Goal: Task Accomplishment & Management: Use online tool/utility

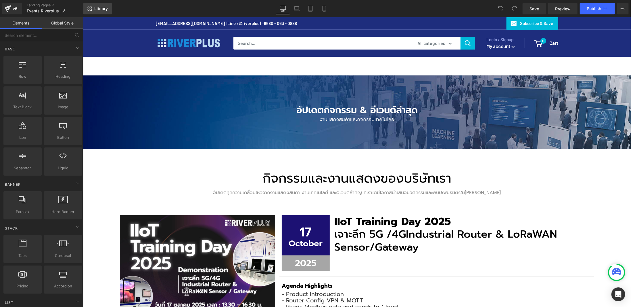
click at [106, 12] on link "Library" at bounding box center [97, 9] width 28 height 12
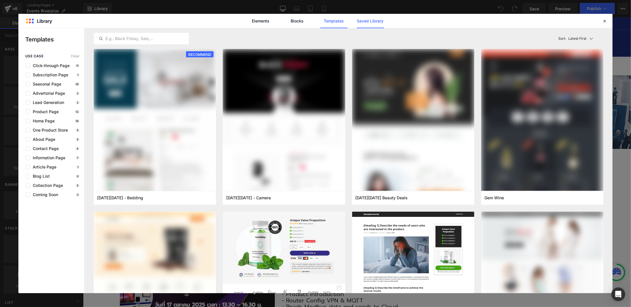
click at [369, 17] on link "Saved Library" at bounding box center [370, 21] width 27 height 14
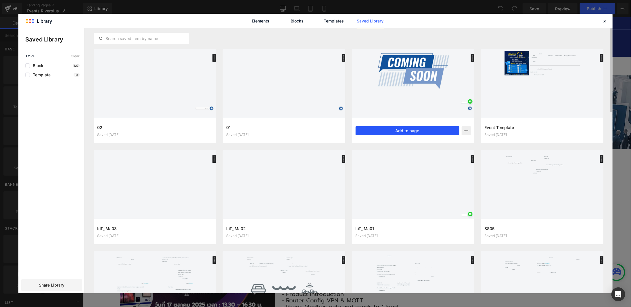
click at [438, 133] on button "Add to page" at bounding box center [408, 130] width 104 height 9
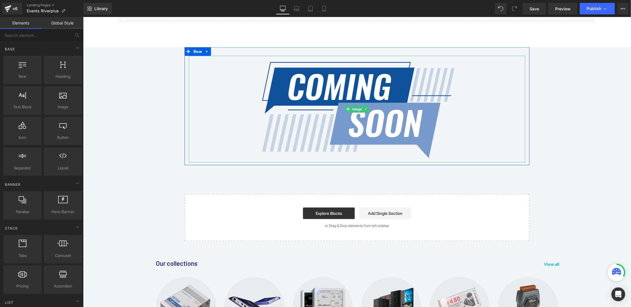
scroll to position [279, 0]
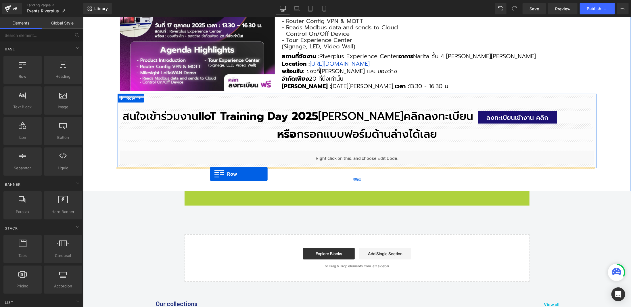
drag, startPoint x: 196, startPoint y: 196, endPoint x: 210, endPoint y: 173, distance: 26.1
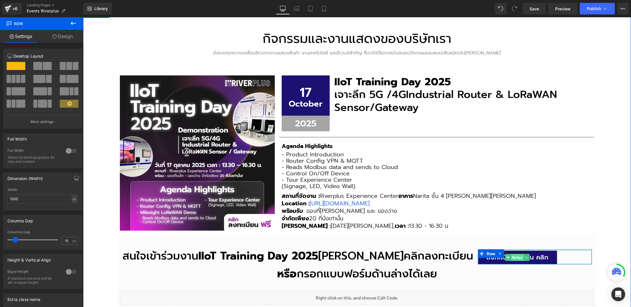
scroll to position [135, 0]
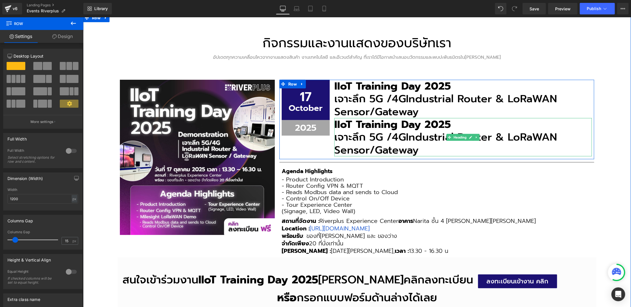
click at [411, 129] on span "Industrial Router & LoRaWAN Sensor/Gateway" at bounding box center [445, 143] width 223 height 29
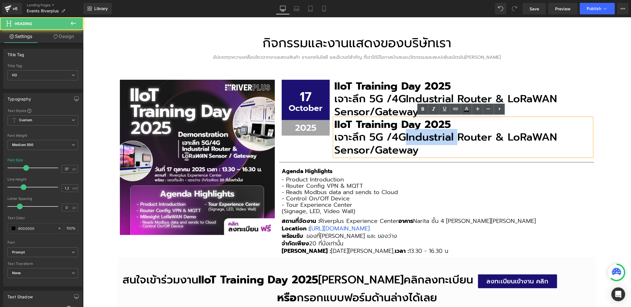
click at [411, 129] on span "Industrial Router & LoRaWAN Sensor/Gateway" at bounding box center [445, 143] width 223 height 29
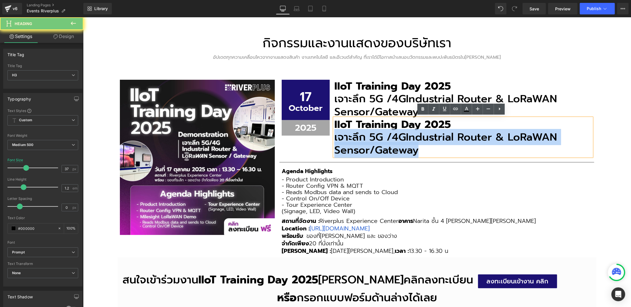
click at [411, 129] on span "Industrial Router & LoRaWAN Sensor/Gateway" at bounding box center [445, 143] width 223 height 29
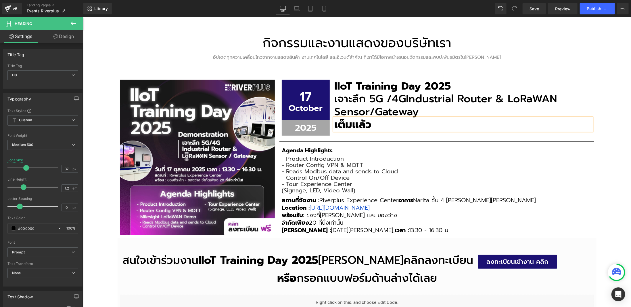
click at [338, 125] on b "เต็มแล้ว" at bounding box center [352, 124] width 37 height 16
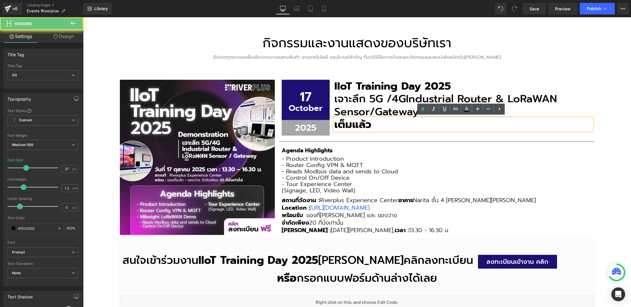
drag, startPoint x: 332, startPoint y: 123, endPoint x: 370, endPoint y: 122, distance: 38.8
click at [368, 122] on div "เต็มแล้ว" at bounding box center [463, 124] width 258 height 13
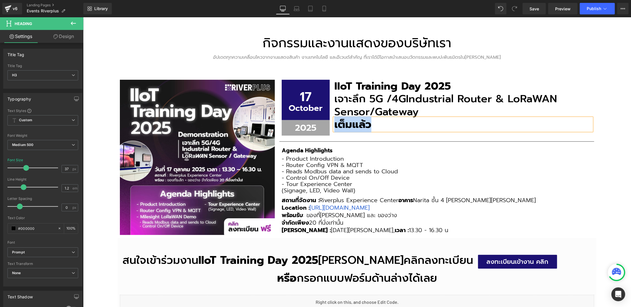
drag, startPoint x: 382, startPoint y: 116, endPoint x: 378, endPoint y: 119, distance: 4.3
click at [382, 118] on h3 "เต็มแล้ว" at bounding box center [463, 124] width 258 height 13
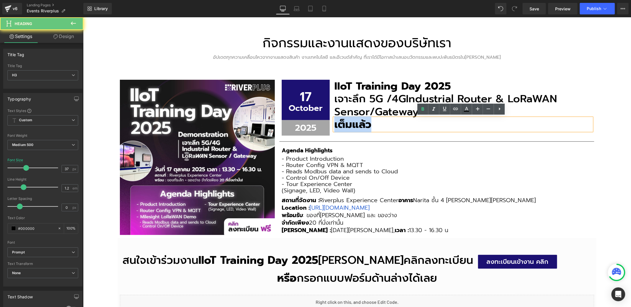
click at [374, 121] on h3 "เต็มแล้ว" at bounding box center [463, 124] width 258 height 13
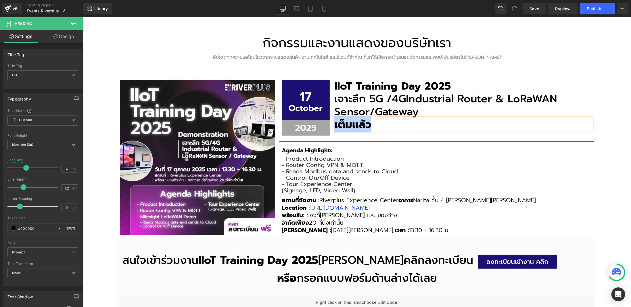
click at [466, 110] on h3 "เจาะลึก 5G /4G Industrial Router & LoRaWAN Sensor/Gateway" at bounding box center [463, 105] width 258 height 26
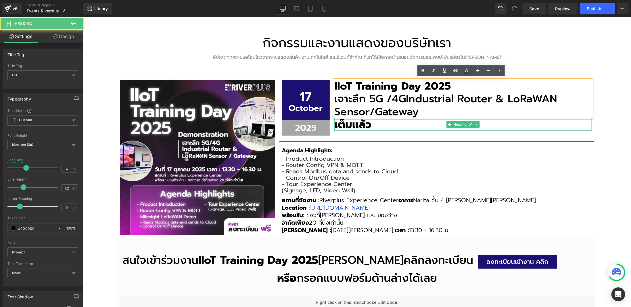
click at [395, 125] on h3 "เต็มแล้ว" at bounding box center [463, 124] width 258 height 13
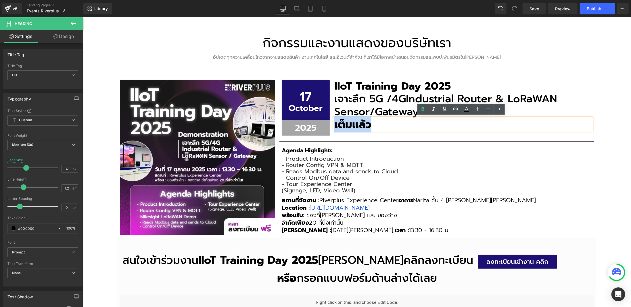
drag, startPoint x: 370, startPoint y: 125, endPoint x: 333, endPoint y: 124, distance: 37.1
click at [334, 124] on h3 "เต็มแล้ว" at bounding box center [463, 124] width 258 height 13
click at [467, 112] on icon at bounding box center [466, 111] width 5 height 1
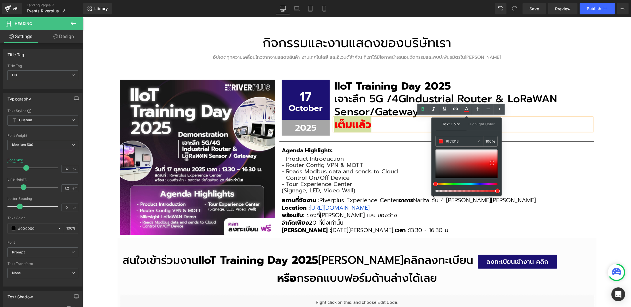
type input "#f60303"
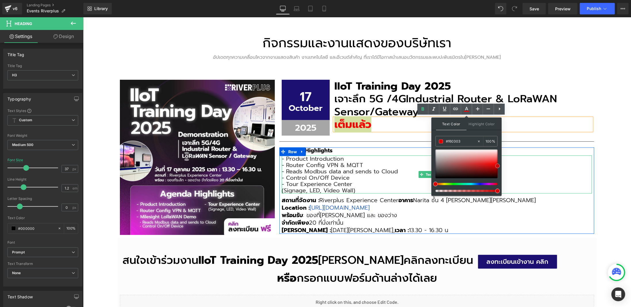
drag, startPoint x: 573, startPoint y: 176, endPoint x: 504, endPoint y: 168, distance: 69.2
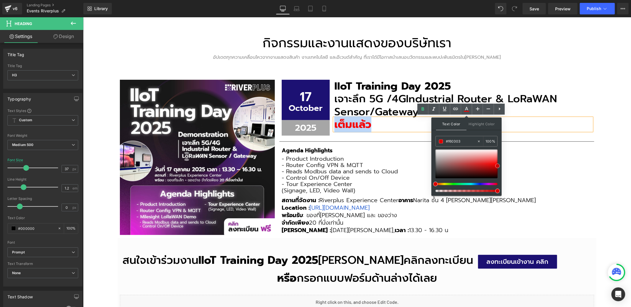
click at [615, 108] on div "กิจกรรมและงานแสดงของบริษัทเรา Heading อัปเดตทุกความเคลื่อนไหวจากงานแสดงสินค้า ง…" at bounding box center [357, 232] width 548 height 439
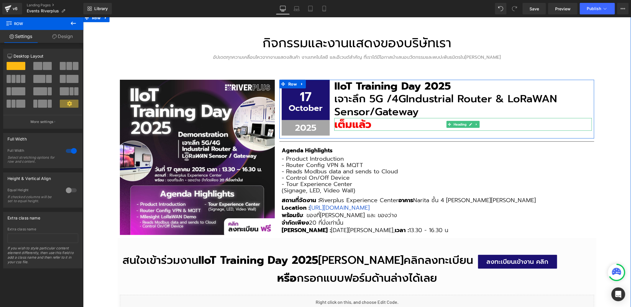
click at [341, 124] on b "เต็มแล้ว" at bounding box center [352, 124] width 37 height 16
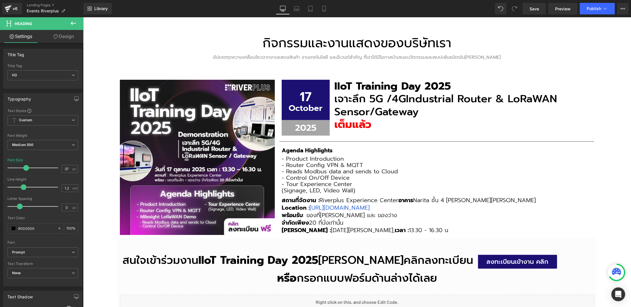
click at [65, 38] on link "Design" at bounding box center [64, 36] width 42 height 13
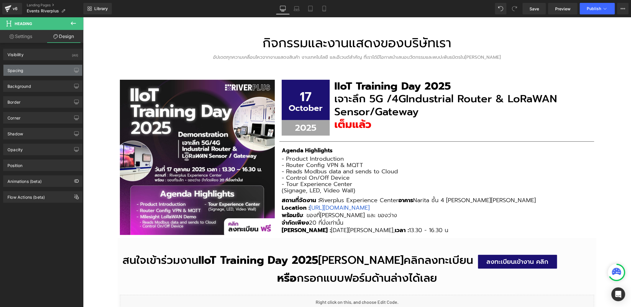
click at [46, 70] on div "Spacing" at bounding box center [42, 70] width 79 height 11
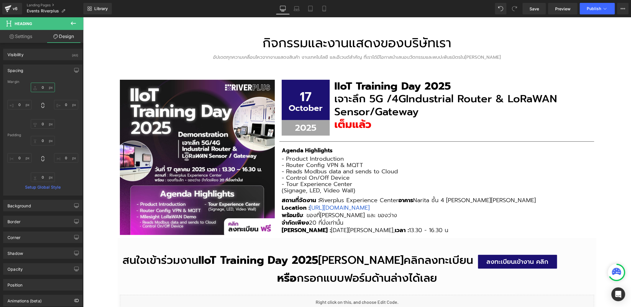
click at [46, 87] on input "0" at bounding box center [43, 87] width 24 height 9
type input "15"
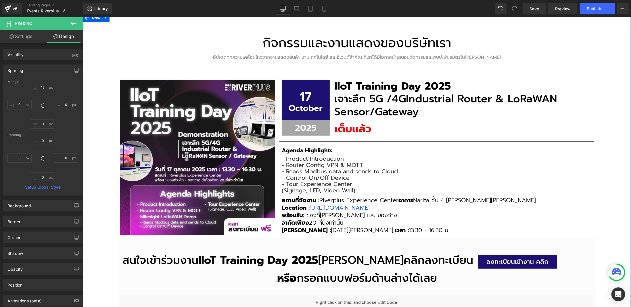
click at [604, 112] on div "กิจกรรมและงานแสดงของบริษัทเรา Heading อัปเดตทุกความเคลื่อนไหวจากงานแสดงสินค้า ง…" at bounding box center [357, 232] width 548 height 439
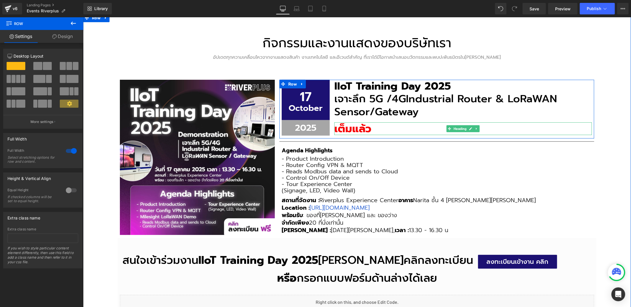
click at [336, 128] on b "เต็มแล้ว" at bounding box center [352, 128] width 37 height 16
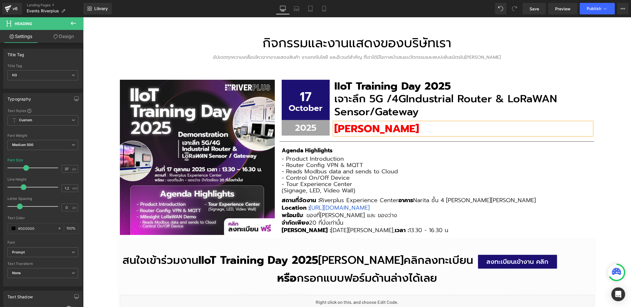
click at [623, 85] on div "กิจกรรมและงานแสดงของบริษัทเรา Heading อัปเดตทุกความเคลื่อนไหวจากงานแสดงสินค้า ง…" at bounding box center [357, 232] width 548 height 439
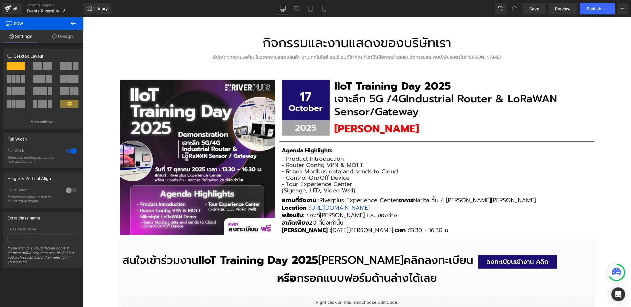
click at [500, 187] on p "(Signage, LED, Video Wall)" at bounding box center [436, 190] width 310 height 6
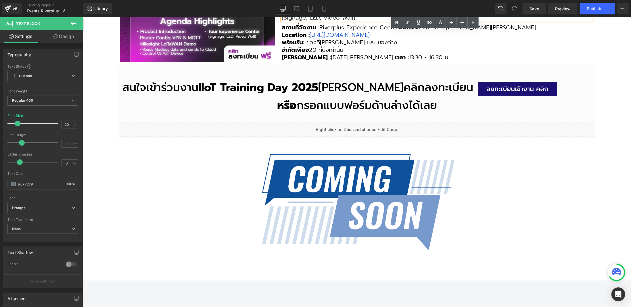
click at [620, 162] on div "กิจกรรมและงานแสดงของบริษัทเรา Heading อัปเดตทุกความเคลื่อนไหวจากงานแสดงสินค้า ง…" at bounding box center [357, 60] width 548 height 439
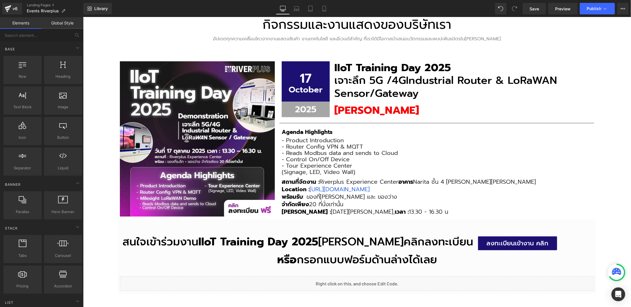
scroll to position [221, 0]
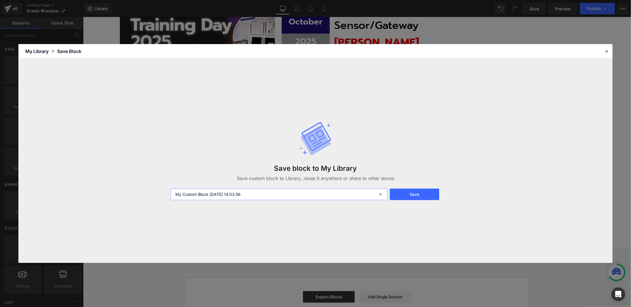
click at [304, 195] on input "My Custom Block [DATE] 14:03:56" at bounding box center [279, 194] width 217 height 12
type input "ะ"
type input "Tranning"
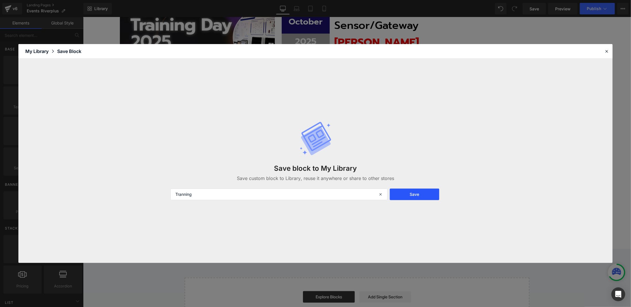
click at [431, 192] on button "Save" at bounding box center [414, 194] width 49 height 12
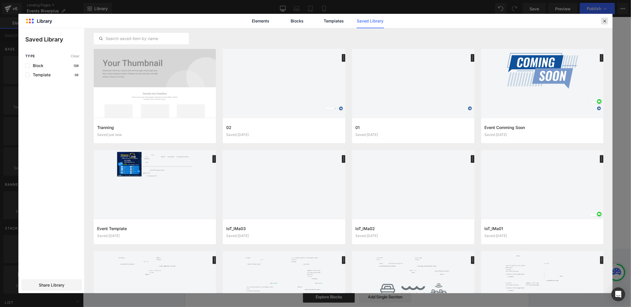
click at [605, 18] on icon at bounding box center [604, 20] width 5 height 5
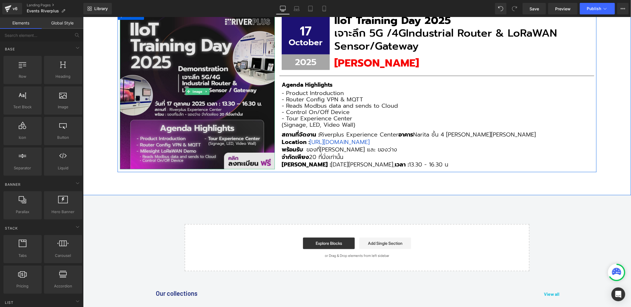
scroll to position [193, 0]
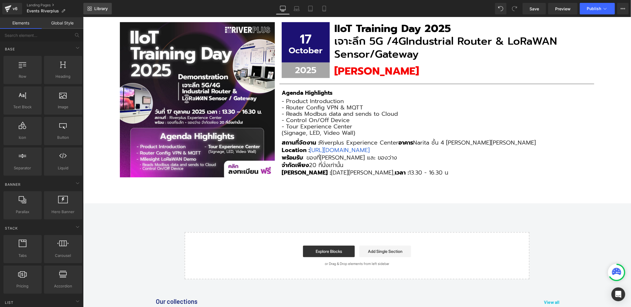
click at [100, 10] on span "Library" at bounding box center [101, 8] width 14 height 5
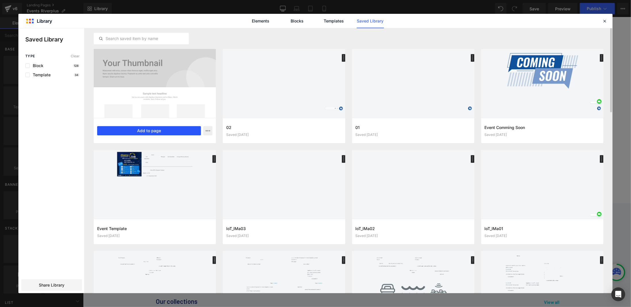
click at [140, 133] on button "Add to page" at bounding box center [149, 130] width 104 height 9
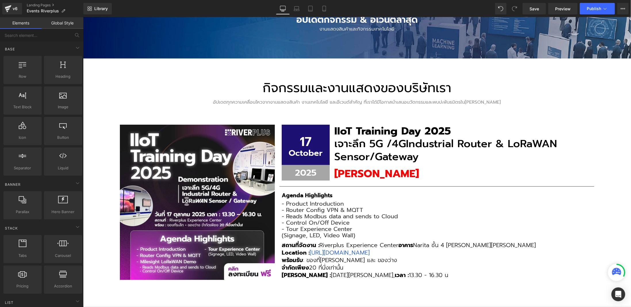
scroll to position [90, 0]
click at [607, 12] on button "Publish" at bounding box center [597, 9] width 35 height 12
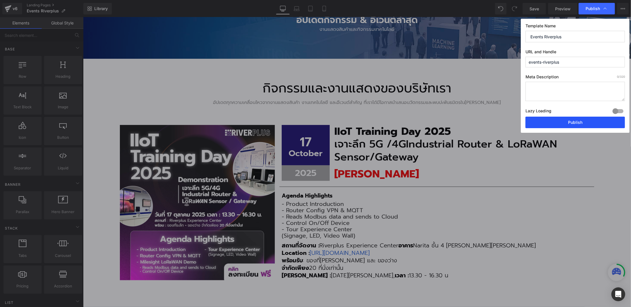
click at [579, 121] on button "Publish" at bounding box center [575, 122] width 99 height 12
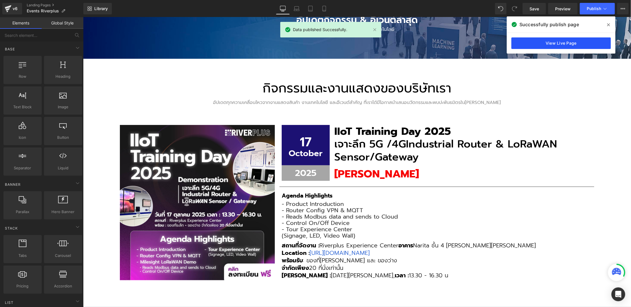
click at [572, 41] on link "View Live Page" at bounding box center [561, 43] width 99 height 12
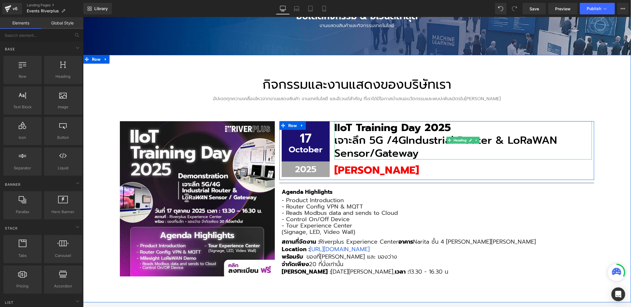
scroll to position [119, 0]
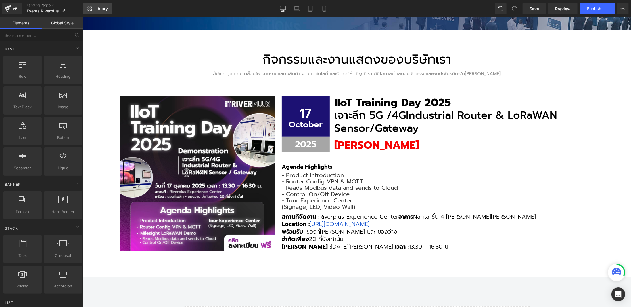
click at [100, 10] on span "Library" at bounding box center [101, 8] width 14 height 5
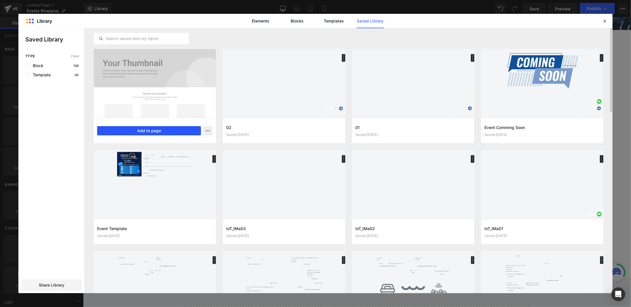
drag, startPoint x: 184, startPoint y: 132, endPoint x: 124, endPoint y: 113, distance: 63.1
click at [184, 132] on button "Add to page" at bounding box center [149, 130] width 104 height 9
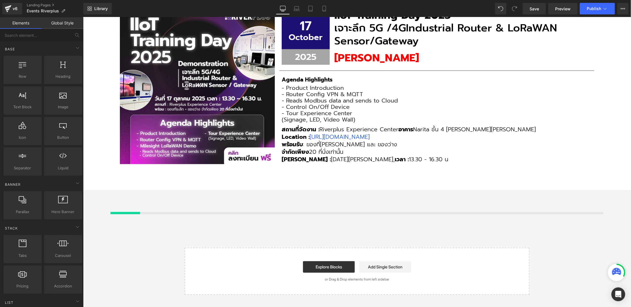
scroll to position [205, 0]
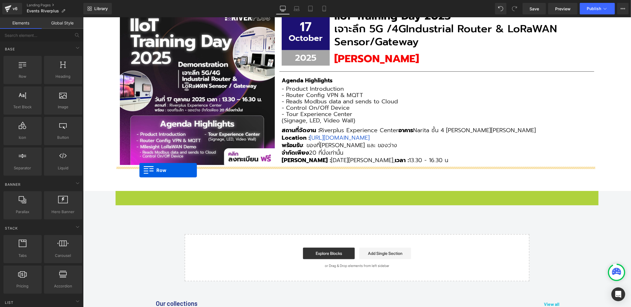
drag, startPoint x: 127, startPoint y: 194, endPoint x: 139, endPoint y: 170, distance: 27.4
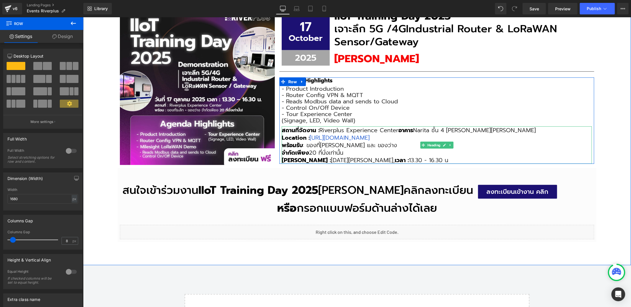
scroll to position [148, 0]
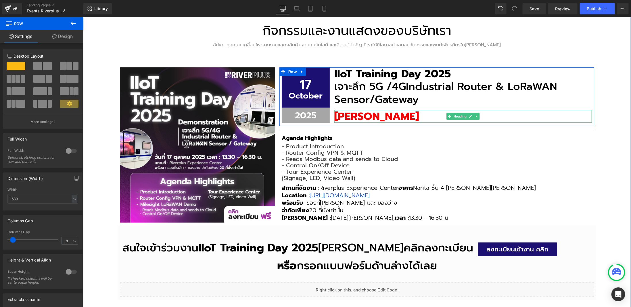
click at [425, 113] on h3 "[PERSON_NAME]" at bounding box center [463, 116] width 258 height 13
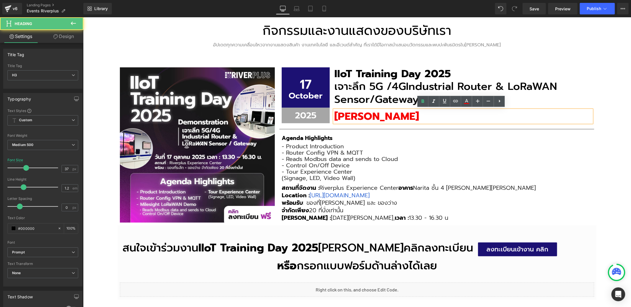
click at [392, 116] on h3 "[PERSON_NAME]" at bounding box center [463, 116] width 258 height 13
copy b "[PERSON_NAME]"
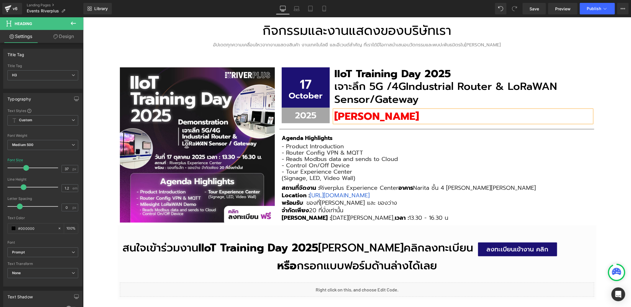
click at [609, 106] on div "กิจกรรมและงานแสดงของบริษัทเรา Heading อัปเดตทุกความเคลื่อนไหวจากงานแสดงสินค้า ง…" at bounding box center [357, 161] width 548 height 321
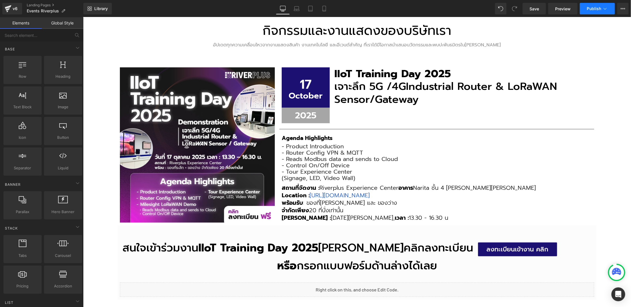
click at [597, 10] on span "Publish" at bounding box center [594, 8] width 14 height 5
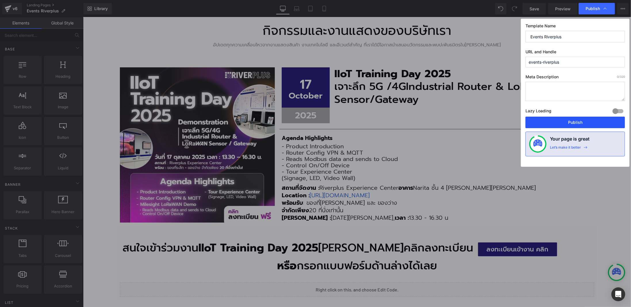
click at [590, 123] on button "Publish" at bounding box center [575, 122] width 99 height 12
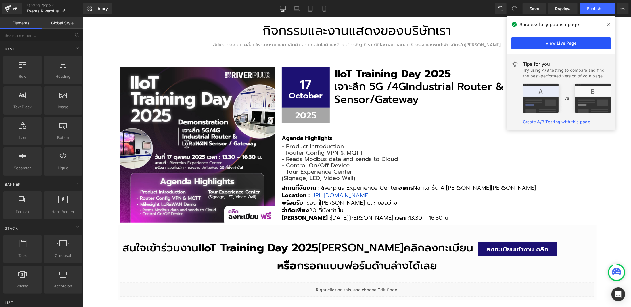
click at [565, 45] on link "View Live Page" at bounding box center [561, 43] width 99 height 12
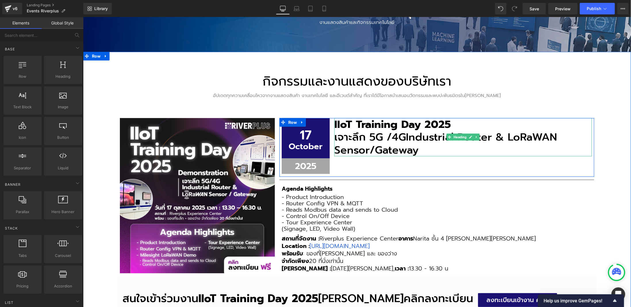
scroll to position [201, 0]
